Goal: Navigation & Orientation: Find specific page/section

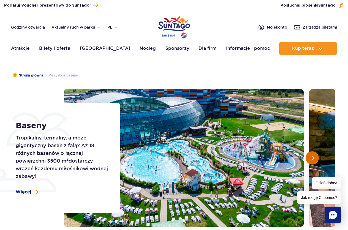
click at [312, 157] on span "Następny slajd" at bounding box center [311, 157] width 5 height 5
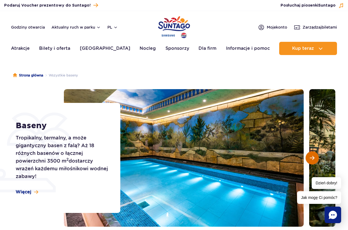
click at [312, 157] on span "Następny slajd" at bounding box center [311, 157] width 5 height 5
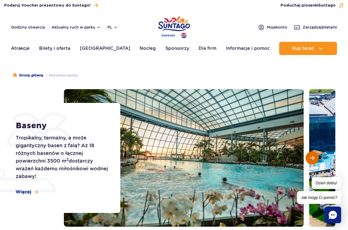
click at [312, 157] on span "Następny slajd" at bounding box center [311, 157] width 5 height 5
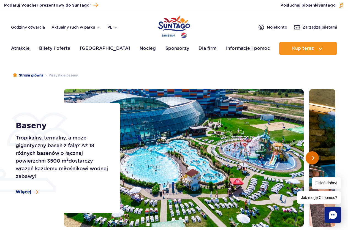
click at [312, 157] on span "Następny slajd" at bounding box center [311, 157] width 5 height 5
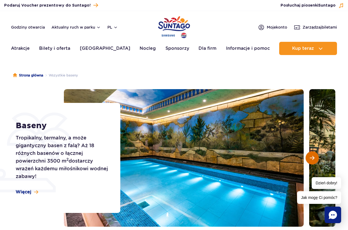
click at [312, 157] on span "Następny slajd" at bounding box center [311, 157] width 5 height 5
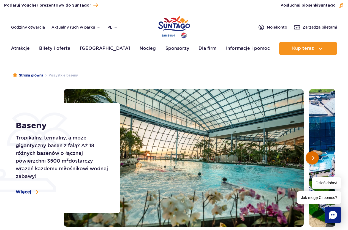
click at [312, 157] on span "Następny slajd" at bounding box center [311, 157] width 5 height 5
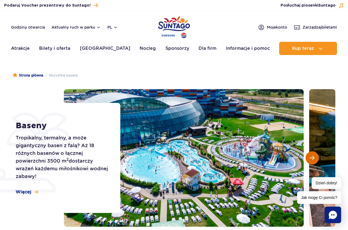
click at [315, 159] on button "Następny slajd" at bounding box center [311, 157] width 13 height 13
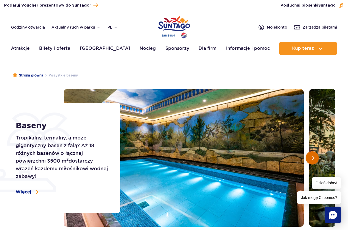
click at [315, 159] on button "Następny slajd" at bounding box center [311, 157] width 13 height 13
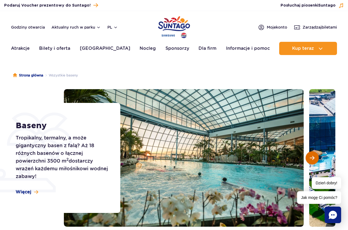
click at [315, 159] on button "Następny slajd" at bounding box center [311, 157] width 13 height 13
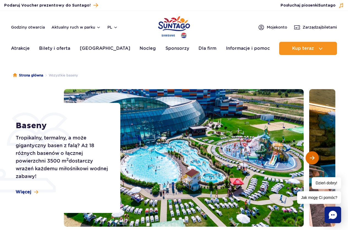
click at [315, 159] on button "Następny slajd" at bounding box center [311, 157] width 13 height 13
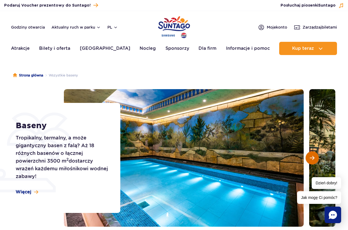
click at [315, 159] on button "Następny slajd" at bounding box center [311, 157] width 13 height 13
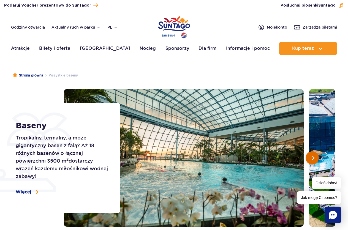
click at [315, 159] on button "Następny slajd" at bounding box center [311, 157] width 13 height 13
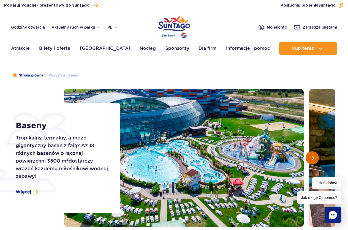
click at [315, 159] on button "Następny slajd" at bounding box center [311, 157] width 13 height 13
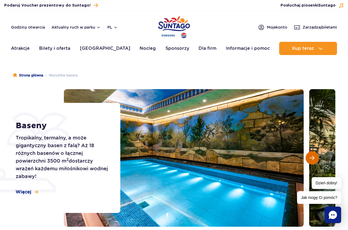
click at [315, 158] on button "Następny slajd" at bounding box center [311, 157] width 13 height 13
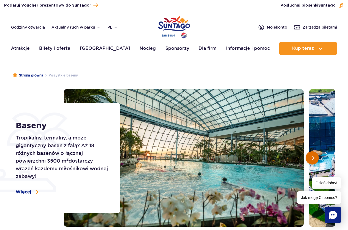
click at [315, 158] on button "Następny slajd" at bounding box center [311, 157] width 13 height 13
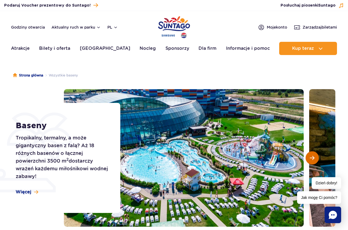
click at [315, 158] on button "Następny slajd" at bounding box center [311, 157] width 13 height 13
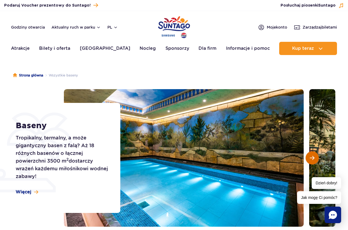
click at [315, 158] on button "Następny slajd" at bounding box center [311, 157] width 13 height 13
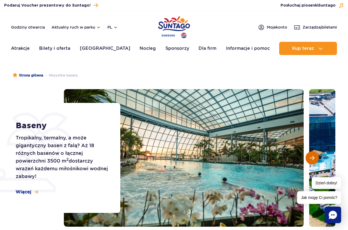
click at [315, 158] on button "Następny slajd" at bounding box center [311, 157] width 13 height 13
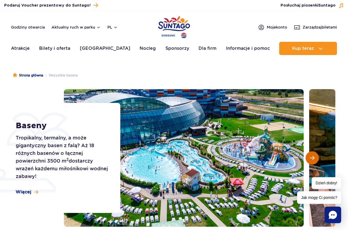
click at [315, 158] on button "Następny slajd" at bounding box center [311, 157] width 13 height 13
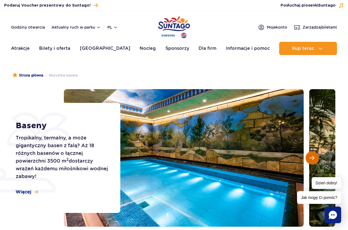
click at [315, 158] on button "Następny slajd" at bounding box center [311, 157] width 13 height 13
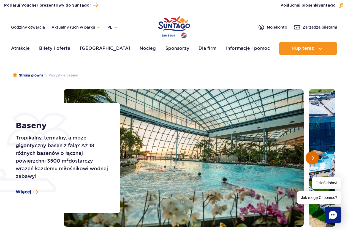
click at [315, 158] on button "Następny slajd" at bounding box center [311, 157] width 13 height 13
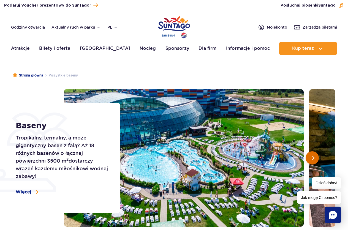
click at [315, 158] on button "Następny slajd" at bounding box center [311, 157] width 13 height 13
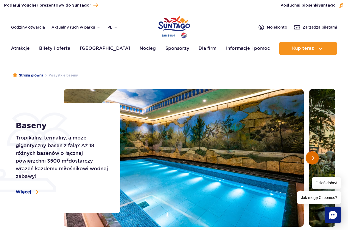
click at [315, 158] on button "Następny slajd" at bounding box center [311, 157] width 13 height 13
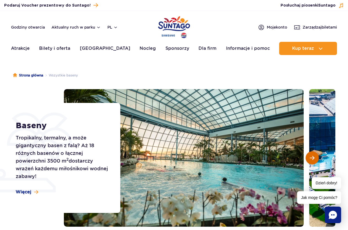
click at [315, 158] on button "Następny slajd" at bounding box center [311, 157] width 13 height 13
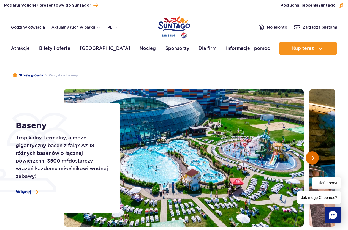
click at [315, 158] on button "Następny slajd" at bounding box center [311, 157] width 13 height 13
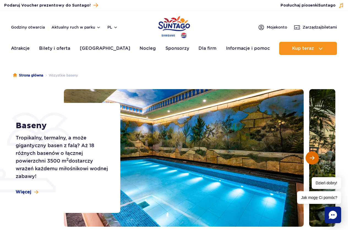
click at [315, 158] on button "Następny slajd" at bounding box center [311, 157] width 13 height 13
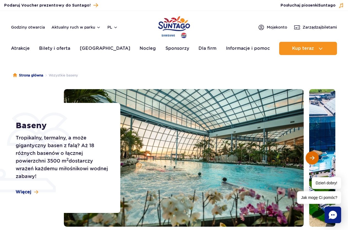
click at [315, 158] on button "Następny slajd" at bounding box center [311, 157] width 13 height 13
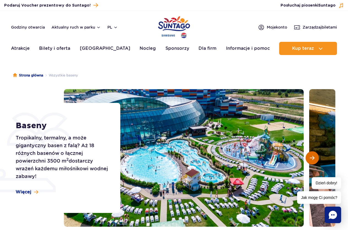
click at [315, 157] on button "Następny slajd" at bounding box center [311, 157] width 13 height 13
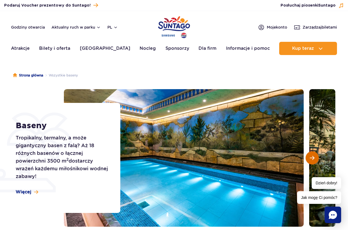
click at [315, 157] on button "Następny slajd" at bounding box center [311, 157] width 13 height 13
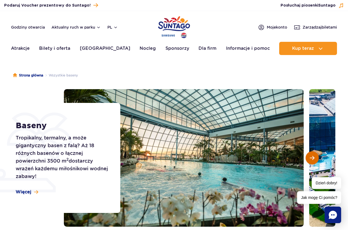
click at [315, 157] on button "Następny slajd" at bounding box center [311, 157] width 13 height 13
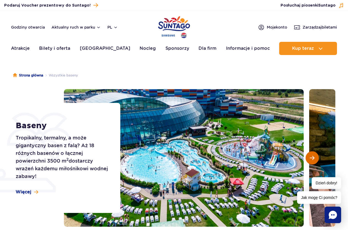
click at [315, 157] on button "Następny slajd" at bounding box center [311, 157] width 13 height 13
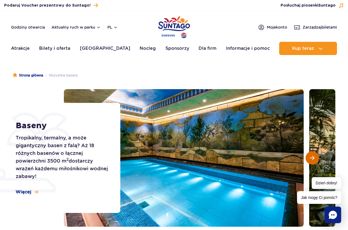
click at [315, 157] on button "Następny slajd" at bounding box center [311, 157] width 13 height 13
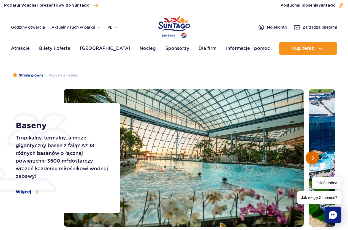
click at [315, 157] on button "Następny slajd" at bounding box center [311, 157] width 13 height 13
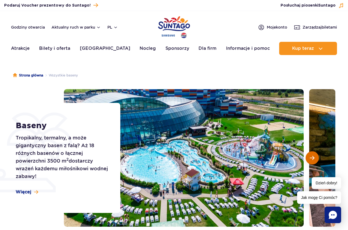
click at [315, 157] on button "Następny slajd" at bounding box center [311, 157] width 13 height 13
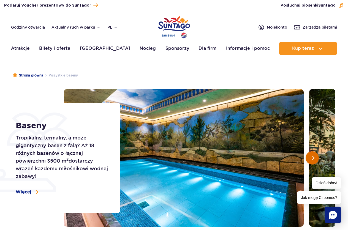
click at [315, 157] on button "Następny slajd" at bounding box center [311, 157] width 13 height 13
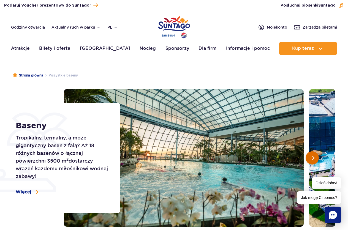
click at [315, 157] on button "Następny slajd" at bounding box center [311, 157] width 13 height 13
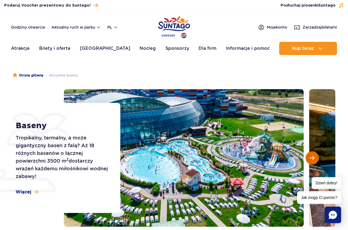
click at [315, 157] on button "Następny slajd" at bounding box center [311, 157] width 13 height 13
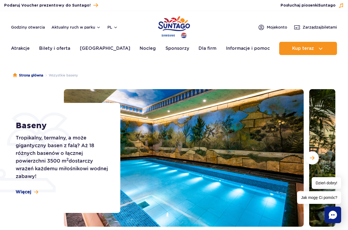
click at [239, 159] on img at bounding box center [184, 158] width 240 height 138
click at [173, 25] on img "Park of Poland" at bounding box center [174, 27] width 32 height 25
